Goal: Check status

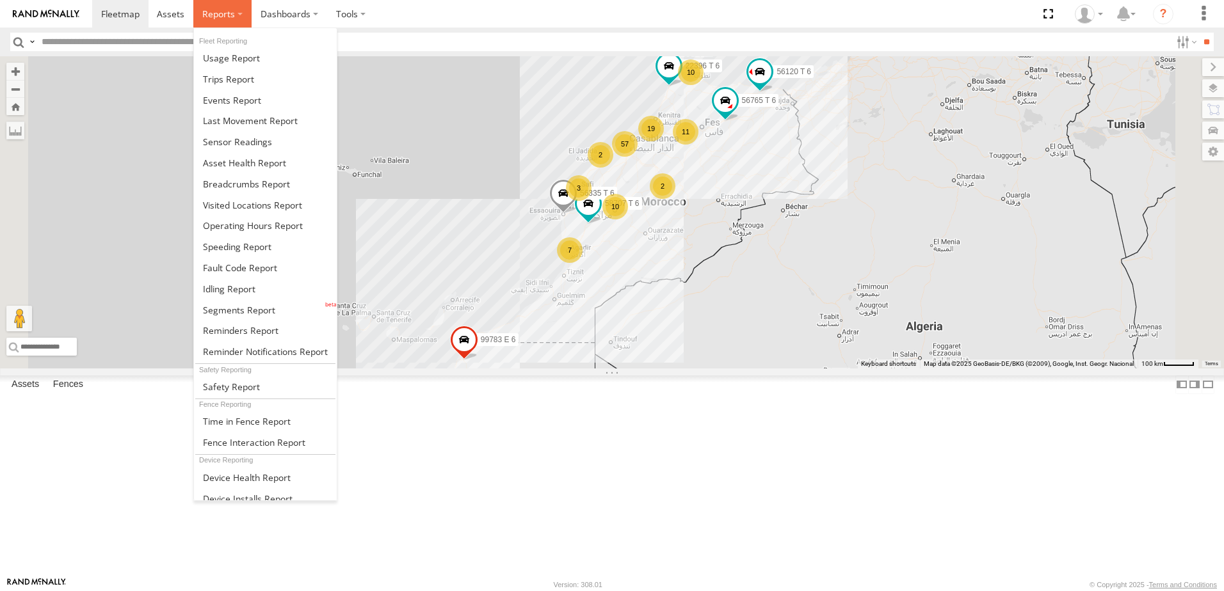
click at [238, 21] on label at bounding box center [222, 14] width 58 height 28
click at [268, 163] on span at bounding box center [244, 163] width 83 height 12
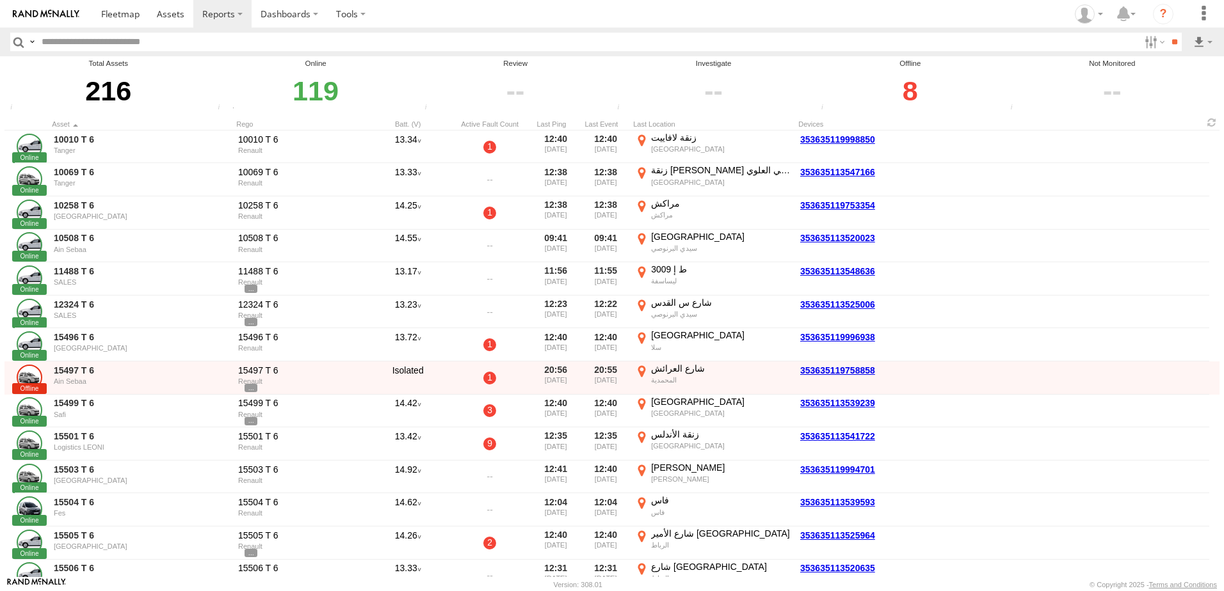
click at [922, 88] on div "8" at bounding box center [910, 91] width 186 height 44
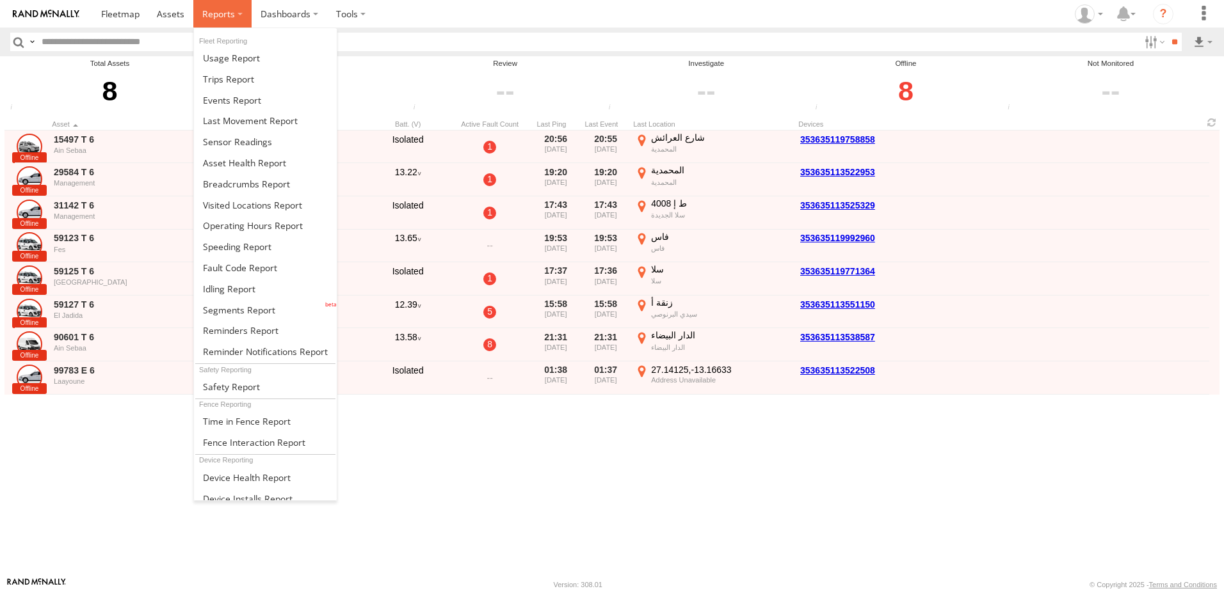
click at [229, 16] on span at bounding box center [218, 14] width 33 height 12
